Goal: Task Accomplishment & Management: Manage account settings

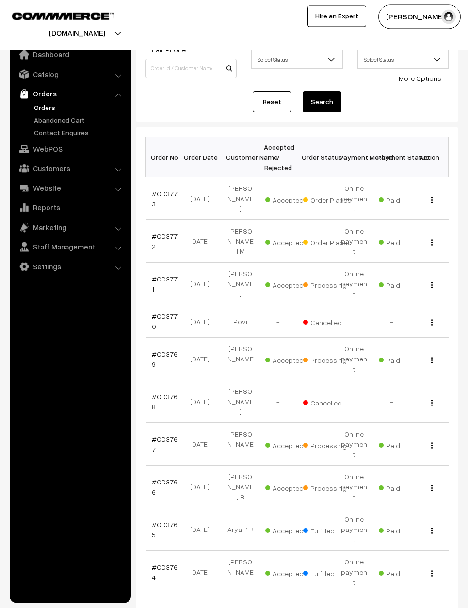
scroll to position [62, 0]
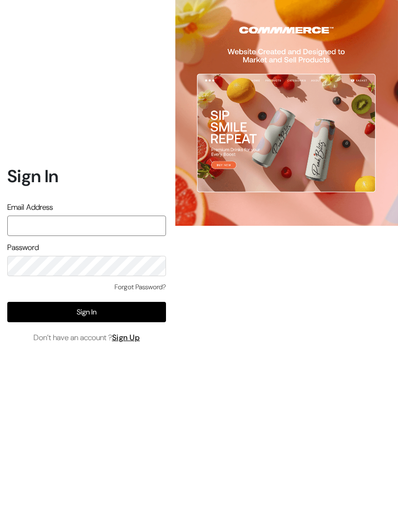
type input "varnambyaadhira@gmail.com"
click at [149, 322] on button "Sign In" at bounding box center [86, 312] width 159 height 20
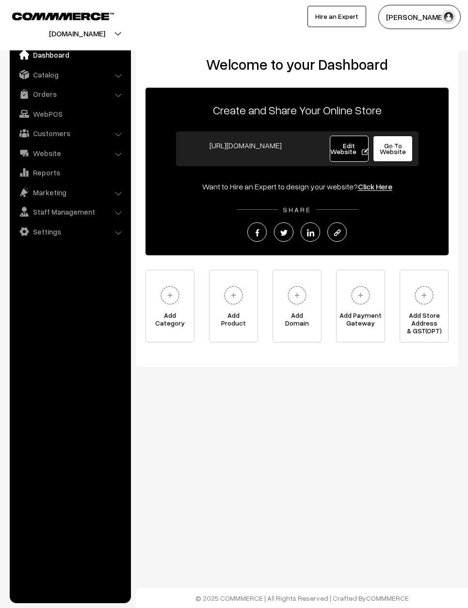
click at [45, 93] on link "Orders" at bounding box center [69, 93] width 115 height 17
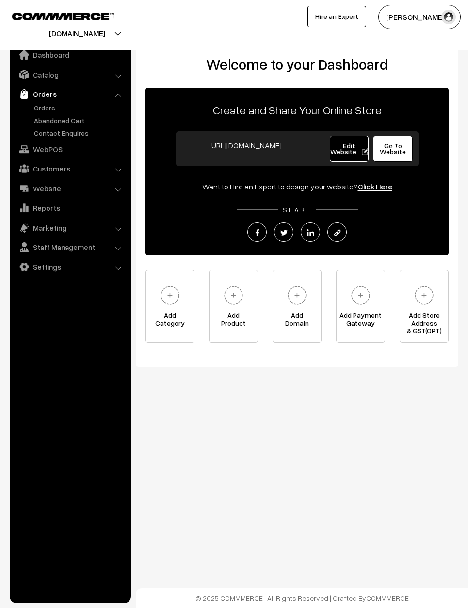
click at [45, 106] on link "Orders" at bounding box center [80, 108] width 96 height 10
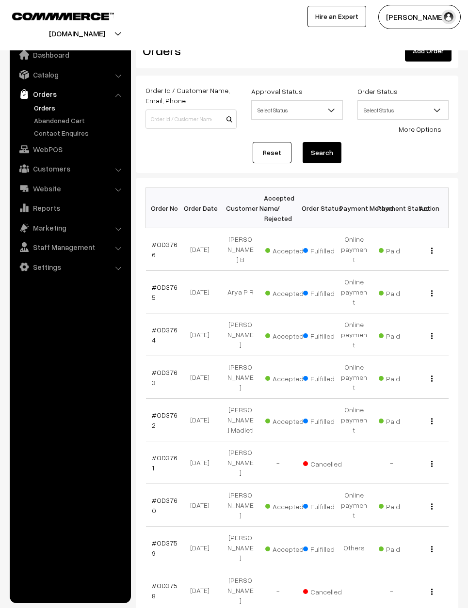
scroll to position [29, 0]
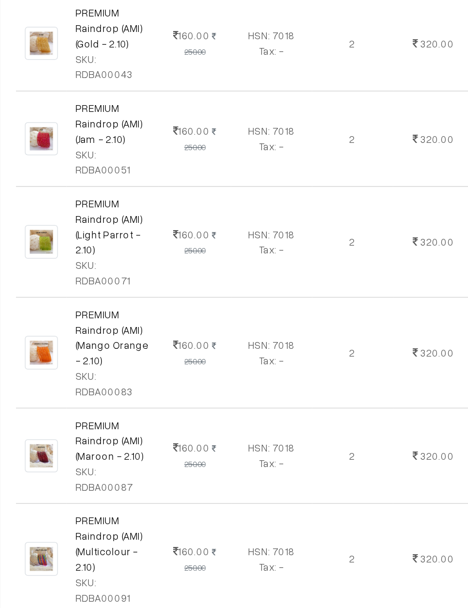
scroll to position [431, 0]
click at [185, 214] on div "SKU: RDBA00043" at bounding box center [209, 224] width 49 height 20
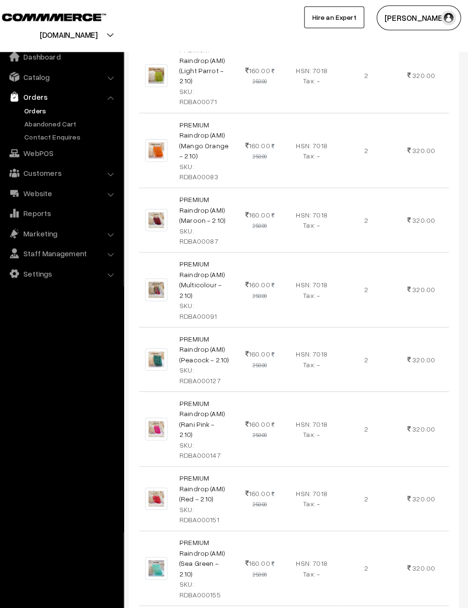
scroll to position [697, 0]
click at [117, 27] on button "[DOMAIN_NAME]" at bounding box center [77, 33] width 124 height 24
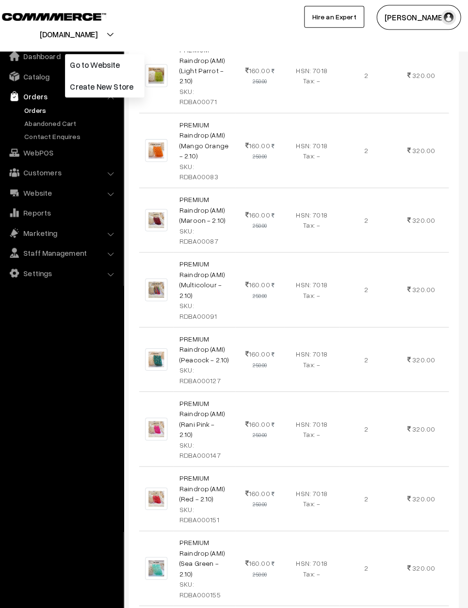
click at [130, 12] on div at bounding box center [114, 25] width 224 height 41
click at [35, 94] on link "Orders" at bounding box center [69, 93] width 115 height 17
click at [112, 92] on link "Orders" at bounding box center [69, 93] width 115 height 17
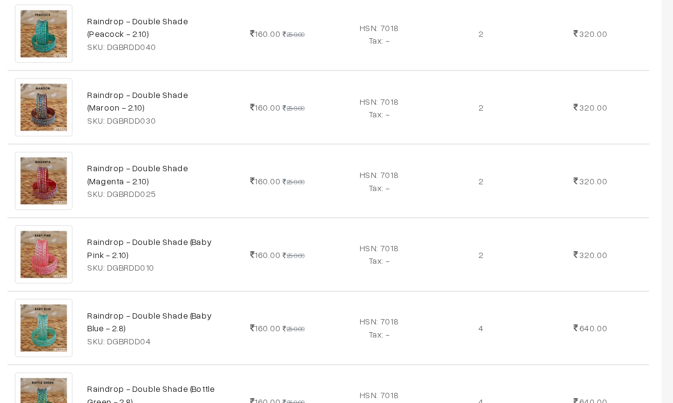
scroll to position [1977, 0]
click at [467, 226] on td "2" at bounding box center [520, 255] width 81 height 58
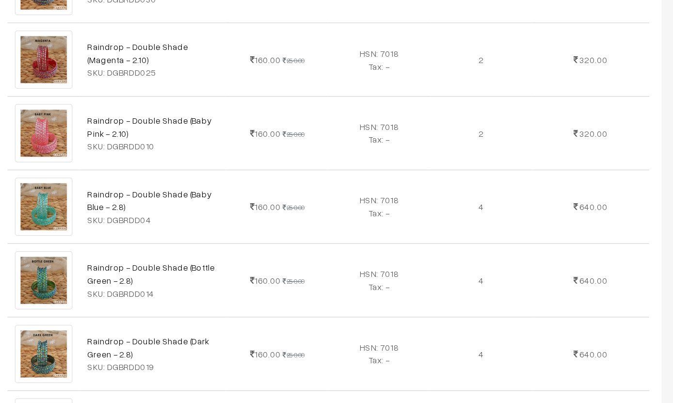
scroll to position [2073, 0]
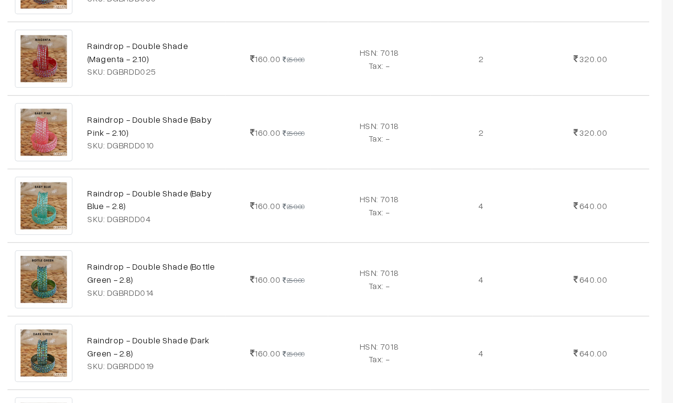
click at [209, 377] on link "Raindrop - Double Shade (Magenta - 2.8)" at bounding box center [249, 386] width 80 height 18
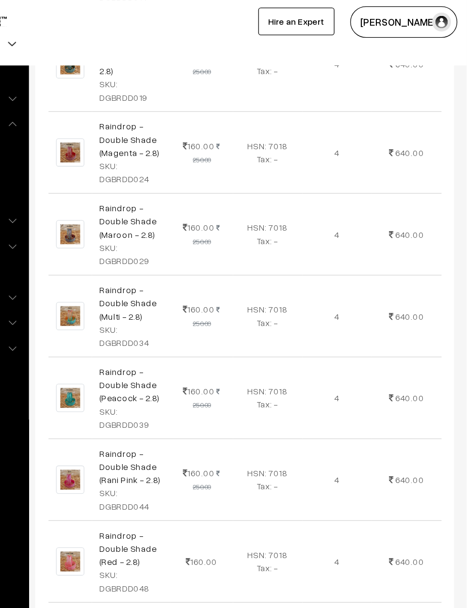
scroll to position [2742, 0]
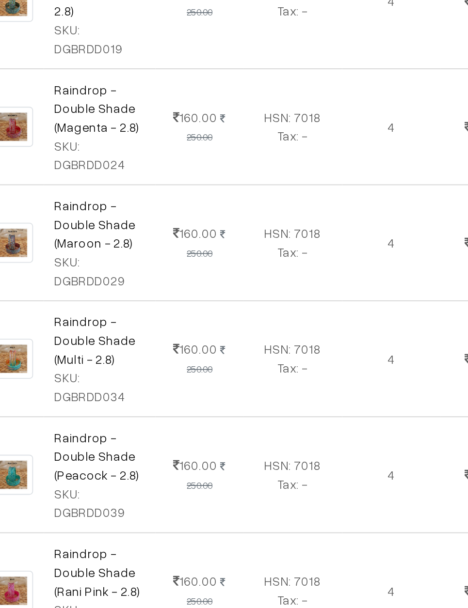
click at [395, 341] on td "640.00" at bounding box center [421, 371] width 53 height 63
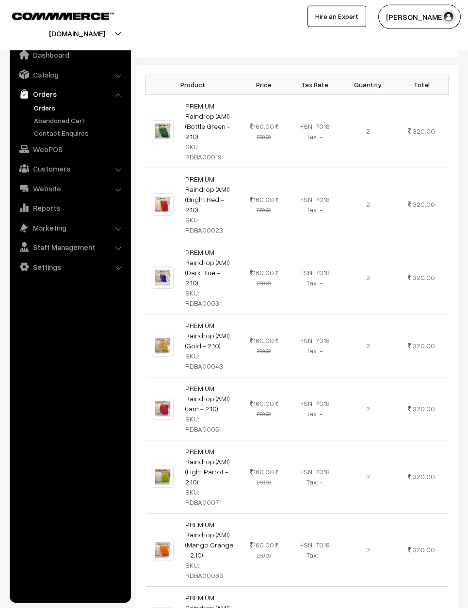
scroll to position [0, 0]
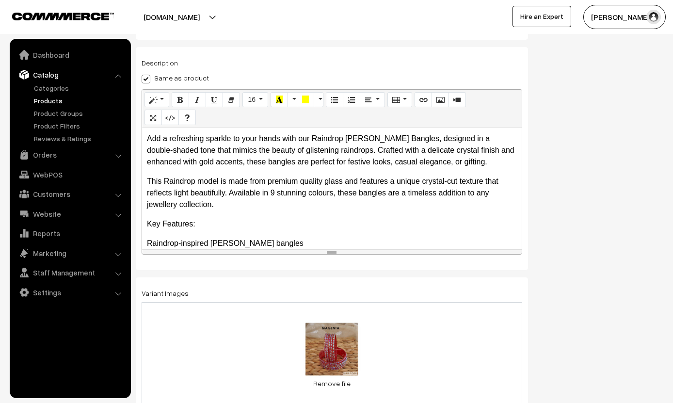
scroll to position [170, 0]
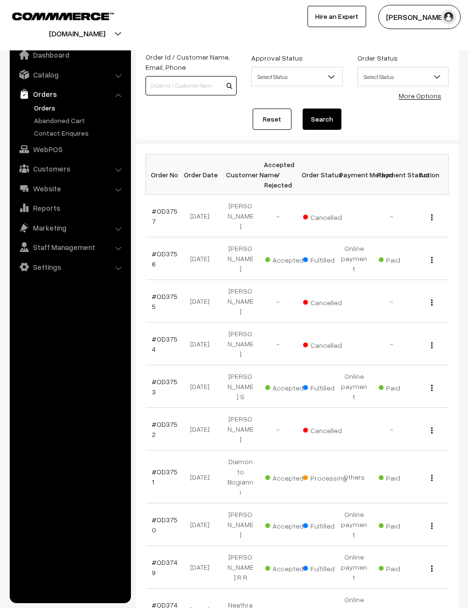
click at [210, 79] on input at bounding box center [190, 85] width 91 height 19
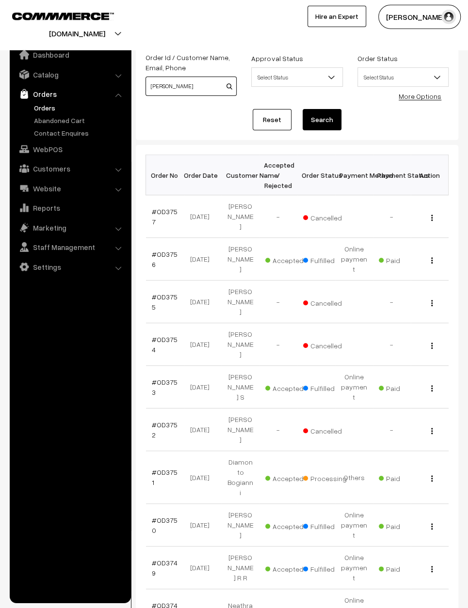
type input "[PERSON_NAME]"
click at [322, 119] on button "Search" at bounding box center [321, 119] width 39 height 21
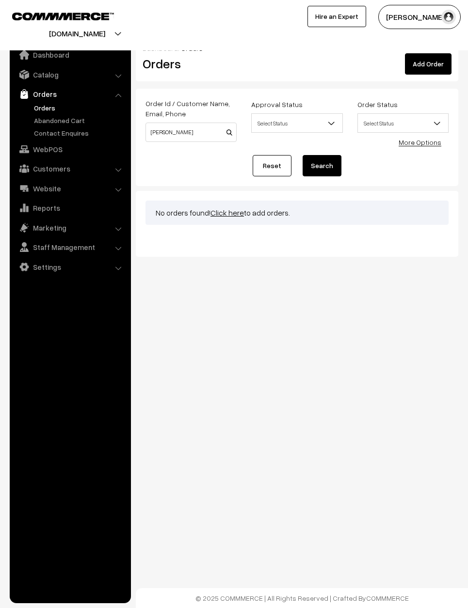
click at [327, 167] on button "Search" at bounding box center [321, 165] width 39 height 21
click at [204, 131] on input "[PERSON_NAME]" at bounding box center [190, 132] width 91 height 19
click at [220, 126] on input "Mrs Kamala Raghu" at bounding box center [190, 132] width 91 height 19
click at [216, 134] on input "Mrs Kamala Raghu" at bounding box center [190, 132] width 91 height 19
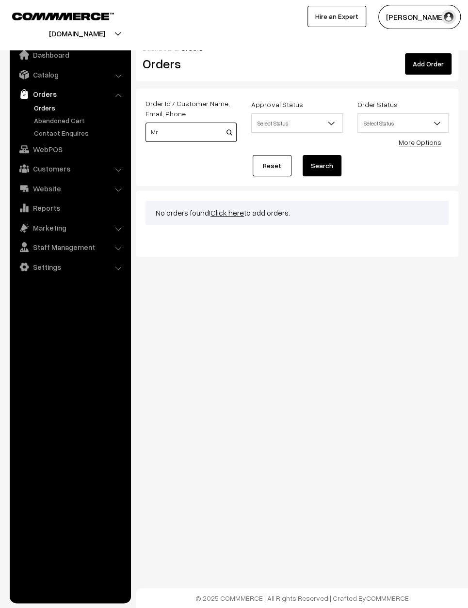
type input "M"
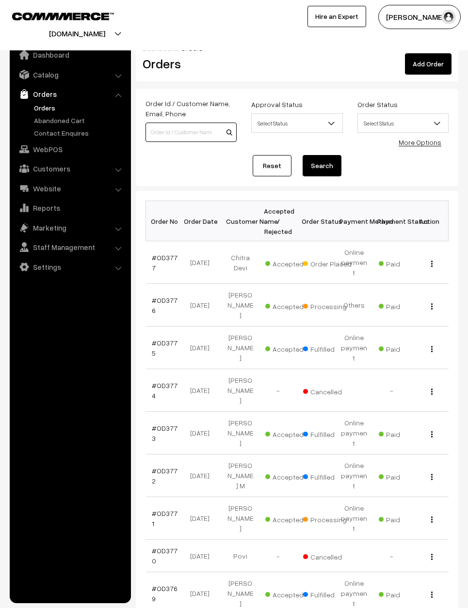
click at [193, 130] on input at bounding box center [190, 132] width 91 height 19
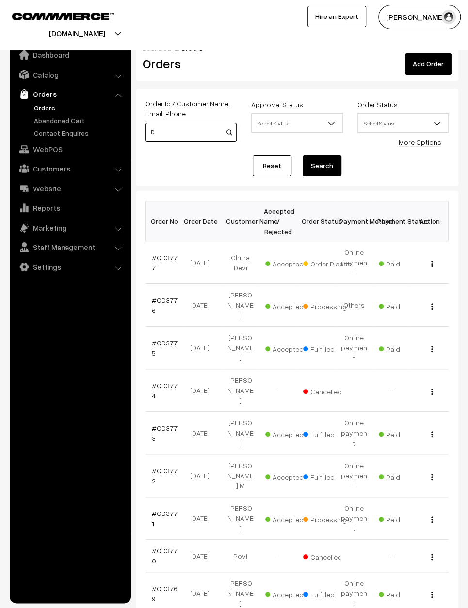
type input "Dr"
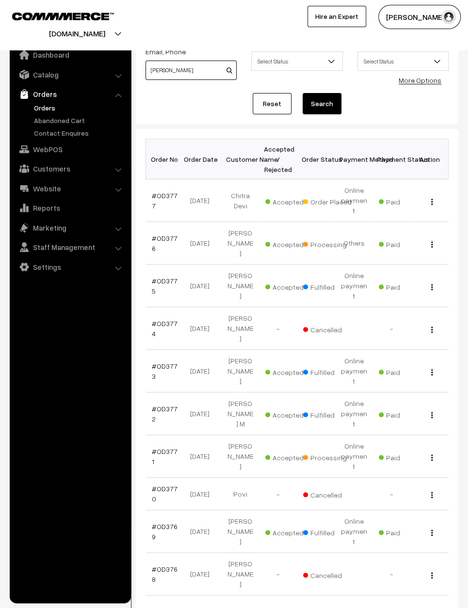
scroll to position [55, 0]
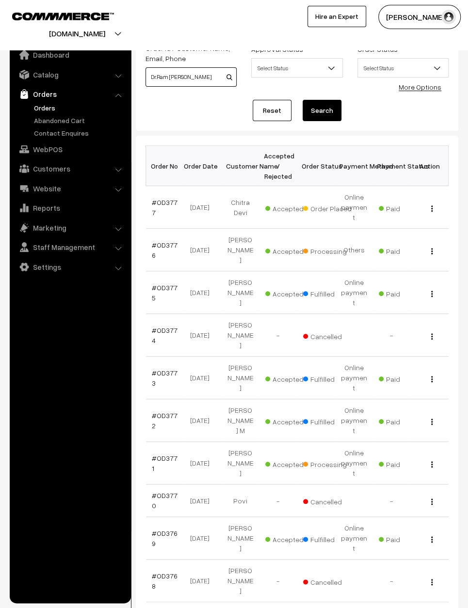
type input "Dr.Ram [PERSON_NAME] [PERSON_NAME] pan"
click at [322, 111] on button "Search" at bounding box center [321, 110] width 39 height 21
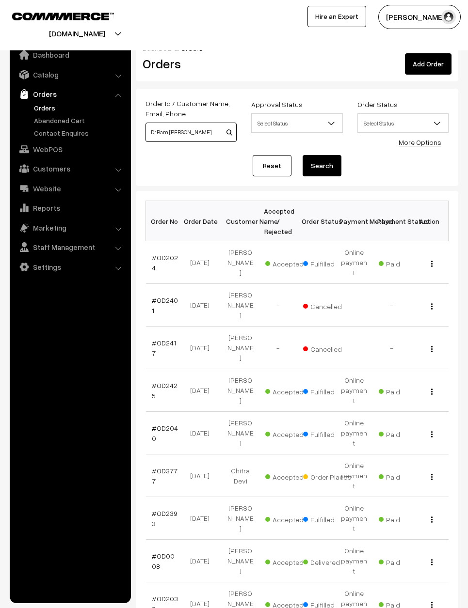
click at [171, 134] on input "Dr.Ram [PERSON_NAME] [PERSON_NAME] pan" at bounding box center [190, 132] width 91 height 19
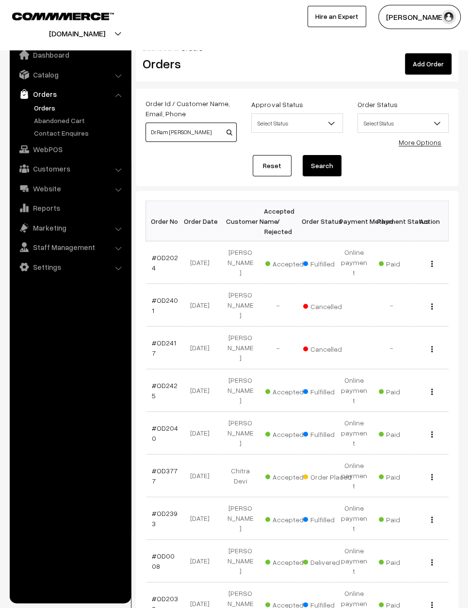
click at [231, 129] on input "Dr.Ram [PERSON_NAME] [PERSON_NAME] pan" at bounding box center [190, 132] width 91 height 19
type input "Dr.Ram"
type input "3"
click at [194, 188] on div "Dashboard / Orders Orders Add Order Order Id / Customer Name, Email, Phone Appr…" at bounding box center [297, 381] width 322 height 690
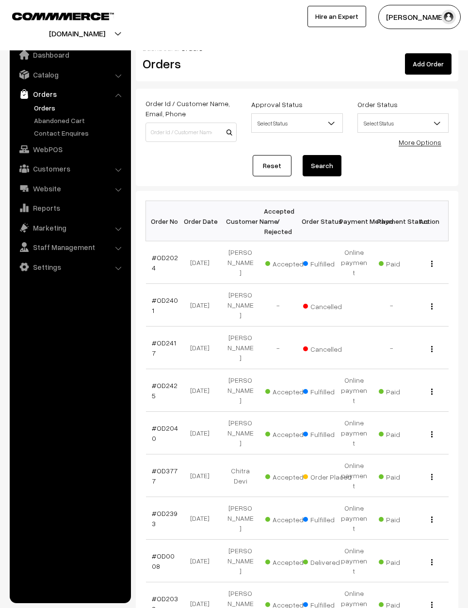
click at [215, 173] on div "Reset Search" at bounding box center [296, 165] width 303 height 21
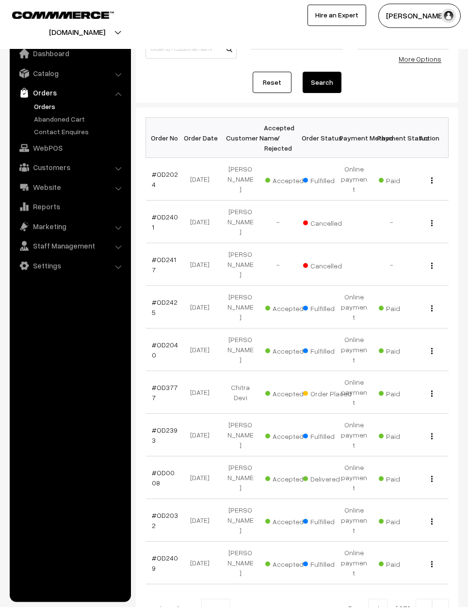
scroll to position [82, 0]
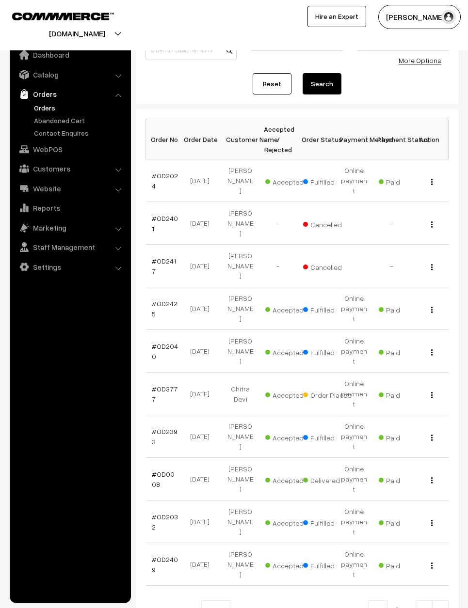
click at [441, 608] on img at bounding box center [440, 611] width 9 height 6
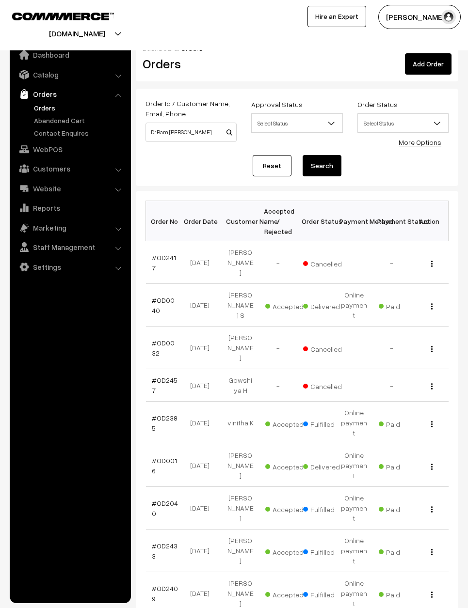
click at [274, 165] on link "Reset" at bounding box center [272, 165] width 39 height 21
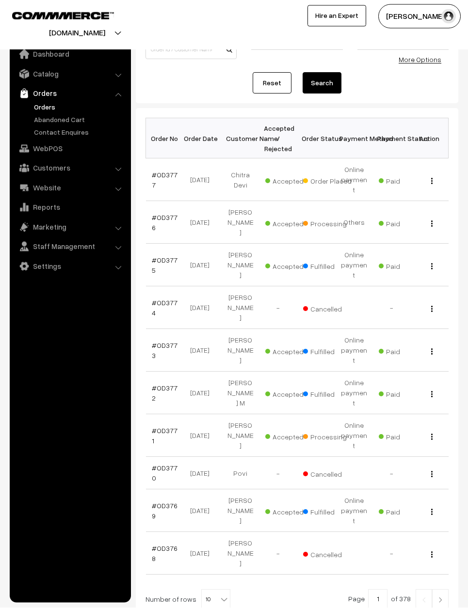
scroll to position [82, 0]
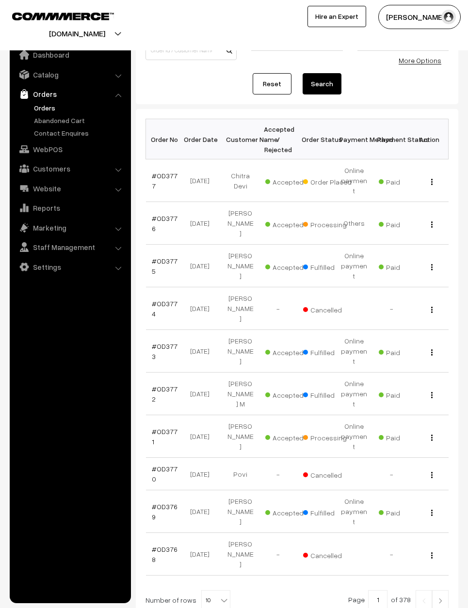
click at [443, 598] on img at bounding box center [440, 601] width 9 height 6
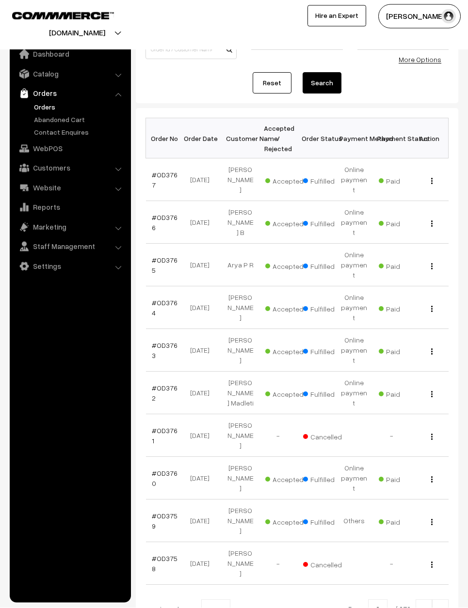
scroll to position [82, 0]
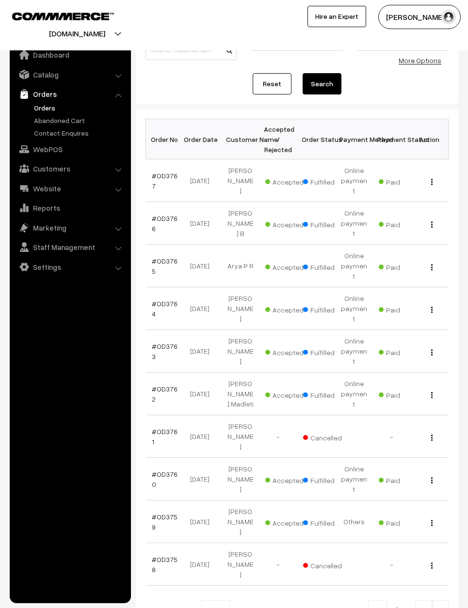
click at [444, 608] on img at bounding box center [440, 611] width 9 height 6
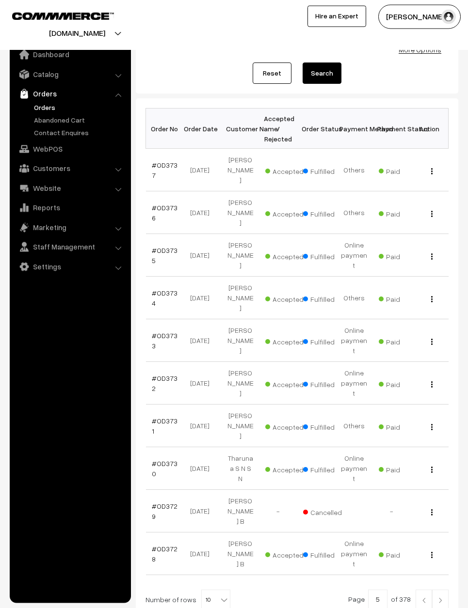
scroll to position [72, 0]
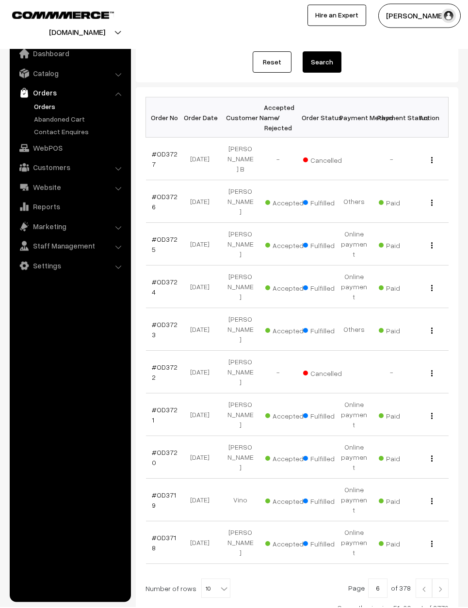
scroll to position [102, 0]
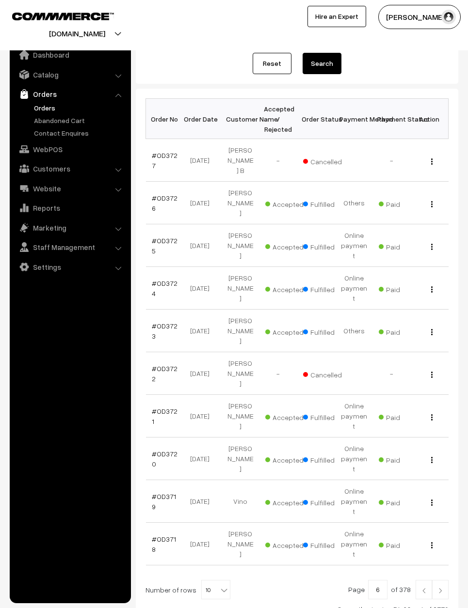
click at [448, 580] on link at bounding box center [440, 589] width 16 height 19
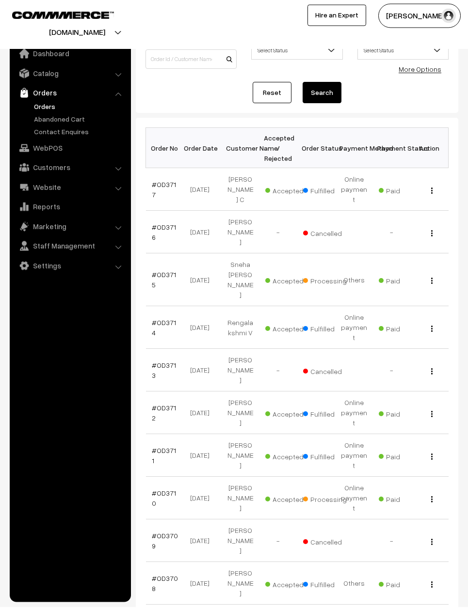
scroll to position [72, 0]
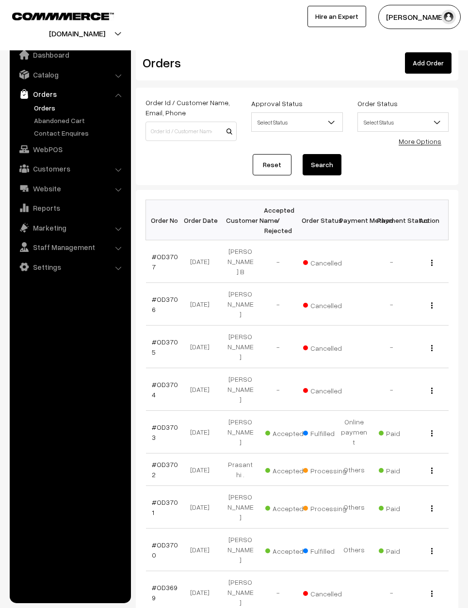
scroll to position [3, 0]
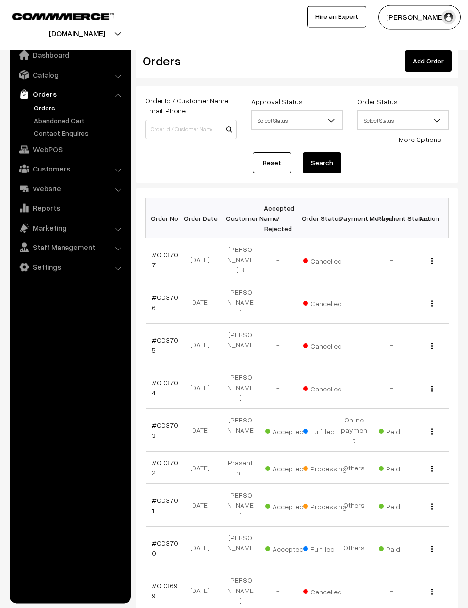
click at [174, 496] on link "#OD3701" at bounding box center [165, 505] width 26 height 18
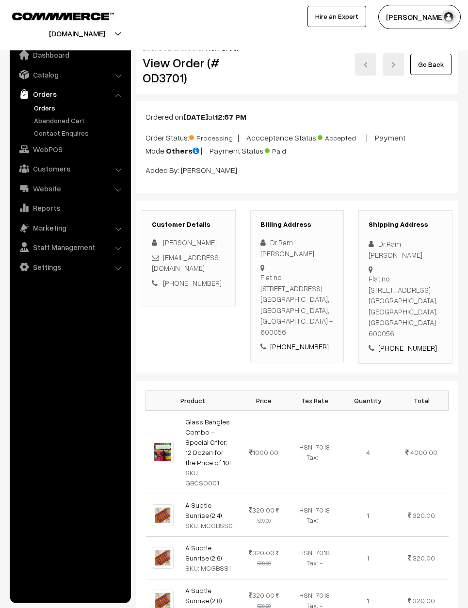
click at [440, 59] on link "Go Back" at bounding box center [430, 64] width 41 height 21
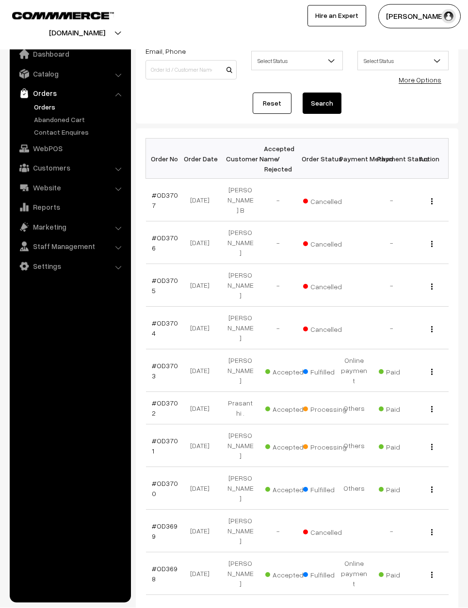
scroll to position [62, 0]
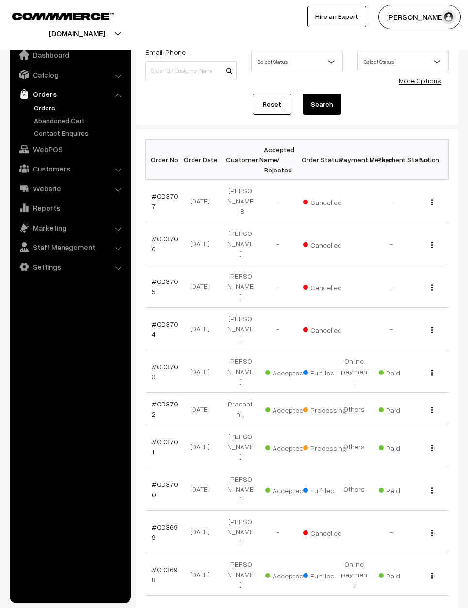
click at [413, 608] on div at bounding box center [296, 620] width 303 height 19
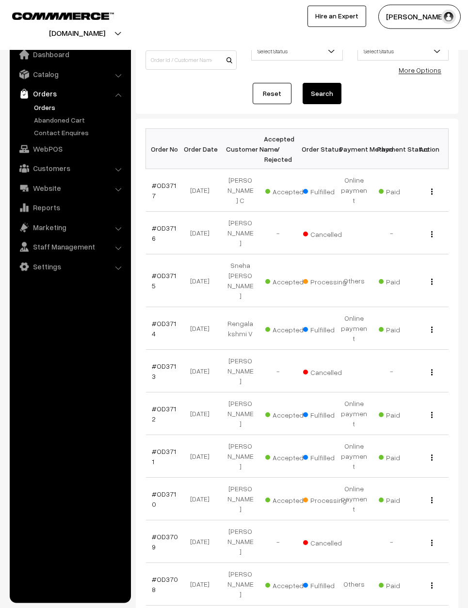
scroll to position [72, 0]
click at [273, 91] on link "Reset" at bounding box center [272, 93] width 39 height 21
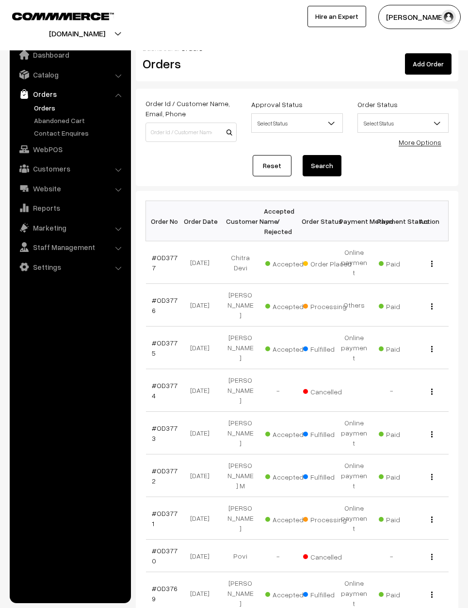
click at [168, 254] on link "#OD3777" at bounding box center [165, 263] width 26 height 18
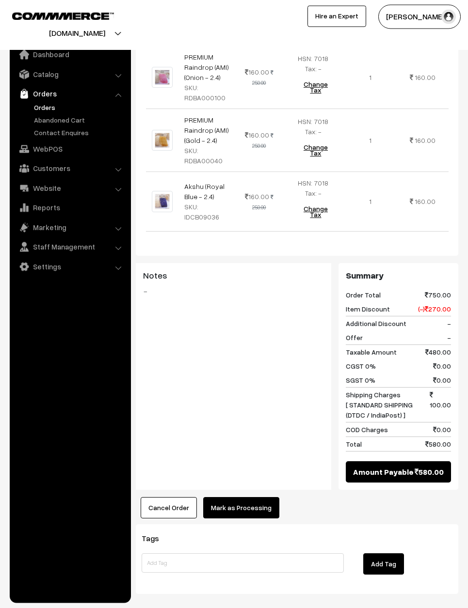
scroll to position [335, 0]
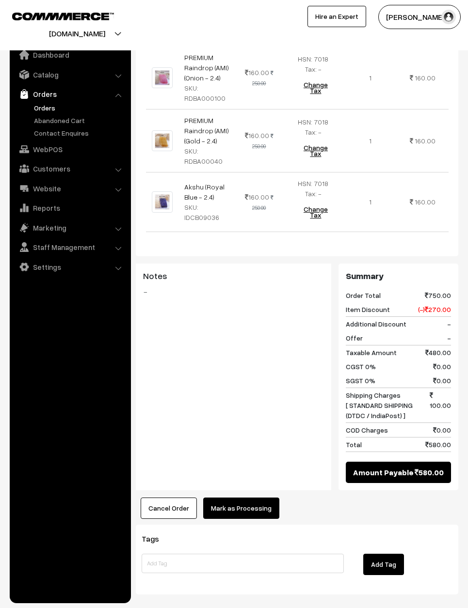
click at [239, 498] on button "Mark as Processing" at bounding box center [241, 508] width 76 height 21
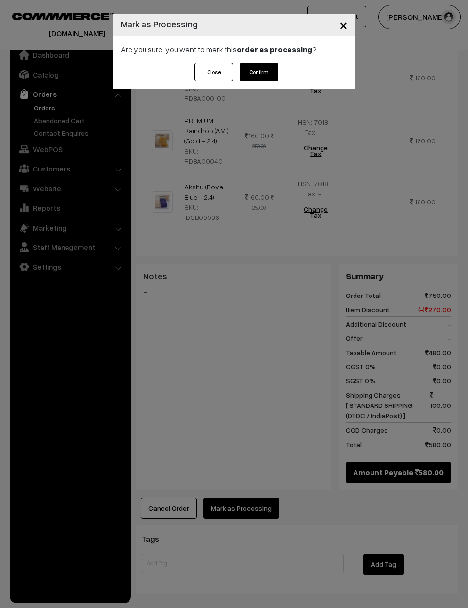
click at [262, 69] on button "Confirm" at bounding box center [258, 72] width 39 height 18
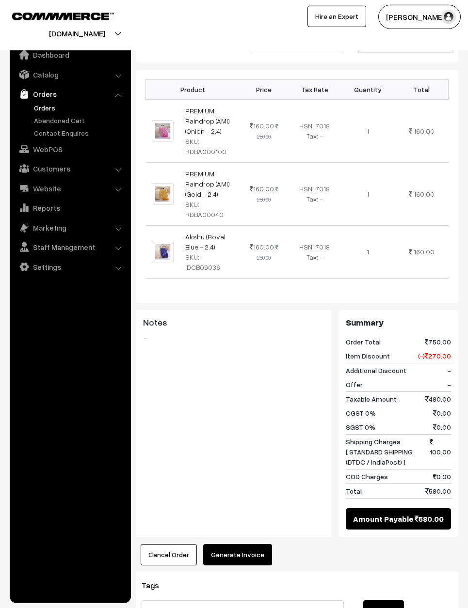
click at [248, 544] on button "Generate Invoice" at bounding box center [237, 554] width 69 height 21
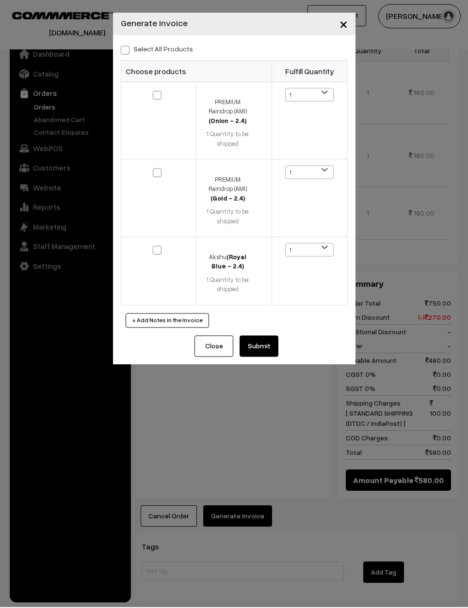
scroll to position [319, 0]
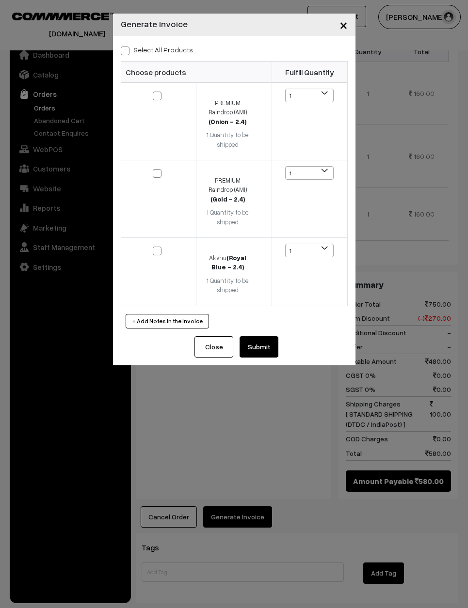
click at [127, 42] on div "Select All Products Choose products Fulfill Quantity 1 1 1 1 1" at bounding box center [234, 186] width 242 height 301
click at [133, 54] on label "Select All Products" at bounding box center [157, 50] width 72 height 10
click at [127, 52] on input "Select All Products" at bounding box center [124, 49] width 6 height 6
checkbox input "true"
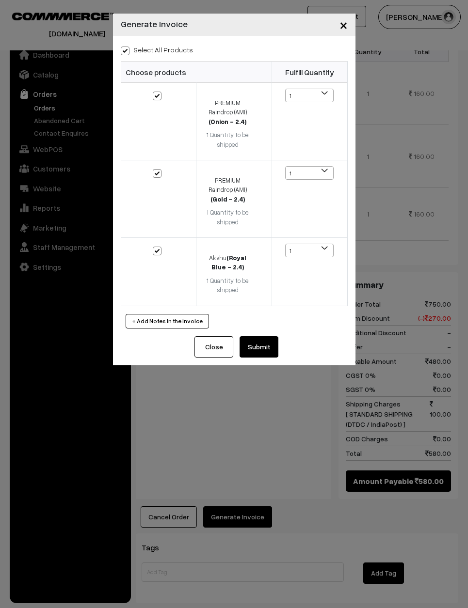
checkbox input "true"
click at [258, 336] on button "Submit" at bounding box center [258, 346] width 39 height 21
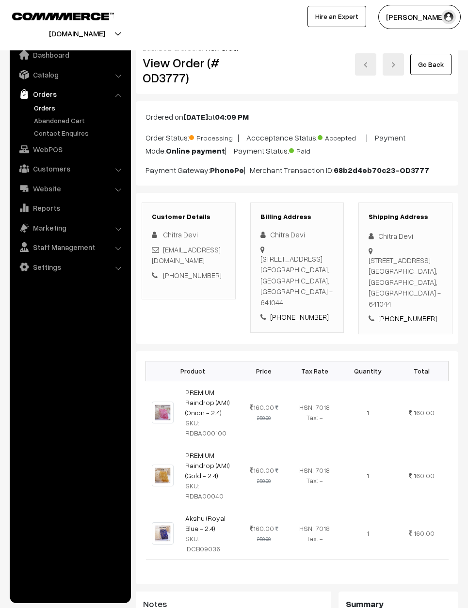
click at [428, 59] on link "Go Back" at bounding box center [430, 64] width 41 height 21
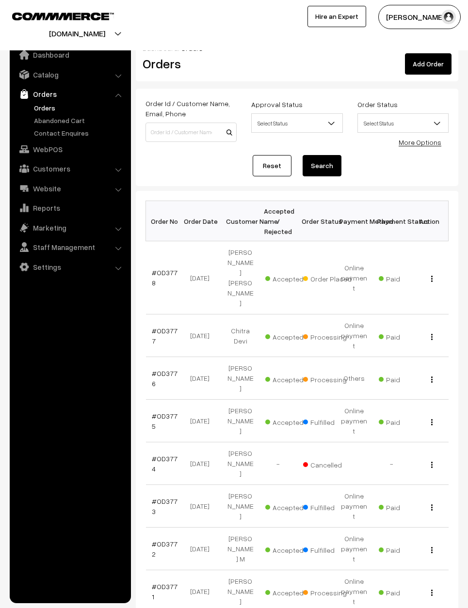
click at [158, 244] on td "#OD3778" at bounding box center [165, 277] width 38 height 73
click at [164, 269] on link "#OD3778" at bounding box center [165, 278] width 26 height 18
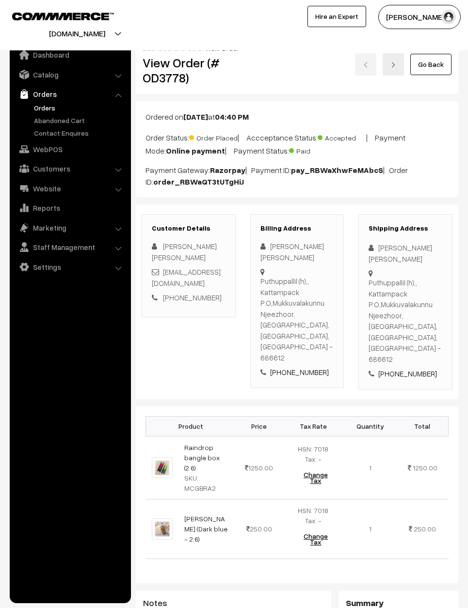
click at [439, 62] on link "Go Back" at bounding box center [430, 64] width 41 height 21
